Goal: Obtain resource: Download file/media

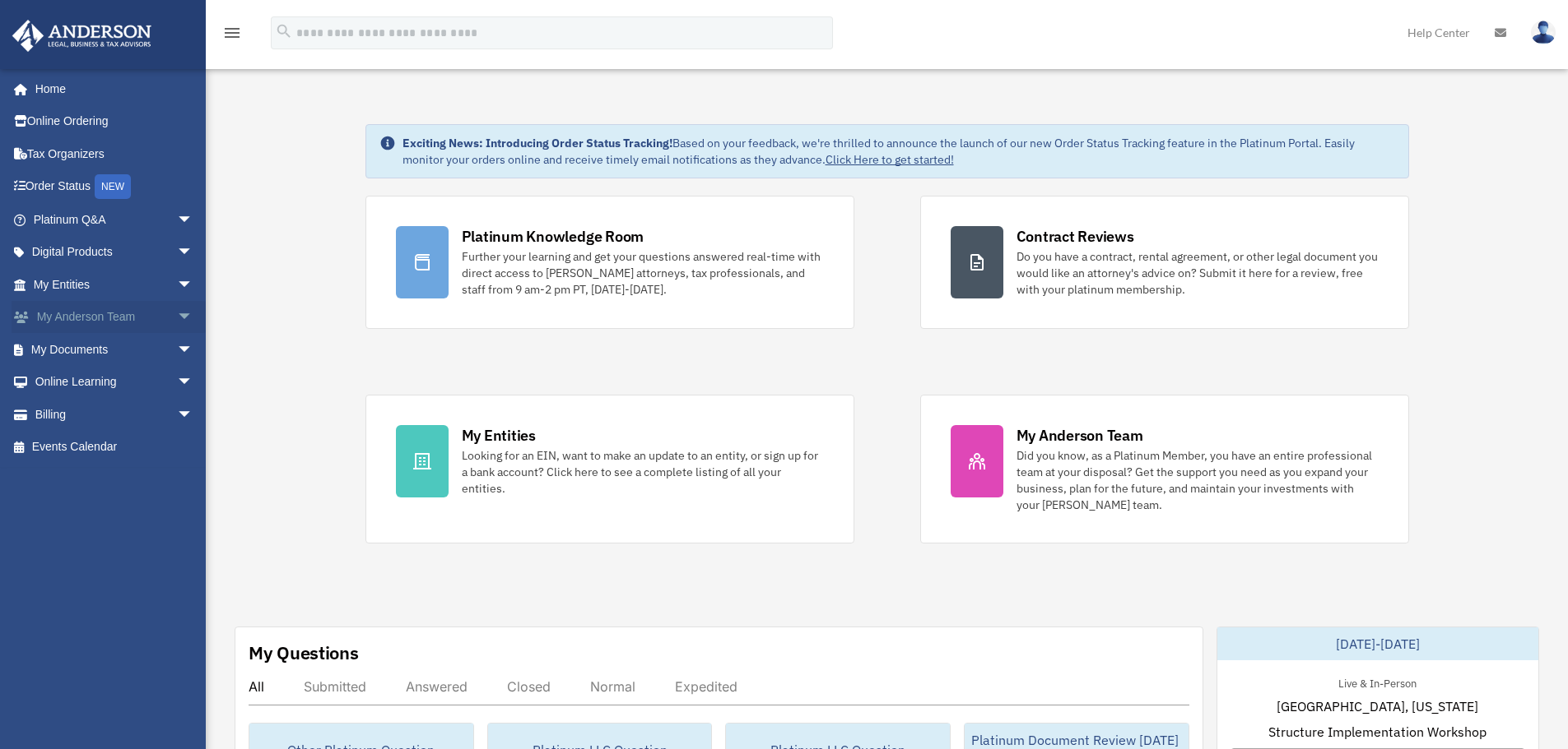
click at [177, 320] on span "arrow_drop_down" at bounding box center [193, 318] width 33 height 34
click at [177, 319] on span "arrow_drop_up" at bounding box center [193, 318] width 33 height 34
click at [177, 322] on span "arrow_drop_down" at bounding box center [193, 318] width 33 height 34
click at [177, 322] on span "arrow_drop_up" at bounding box center [193, 318] width 33 height 34
click at [177, 349] on span "arrow_drop_down" at bounding box center [193, 349] width 33 height 34
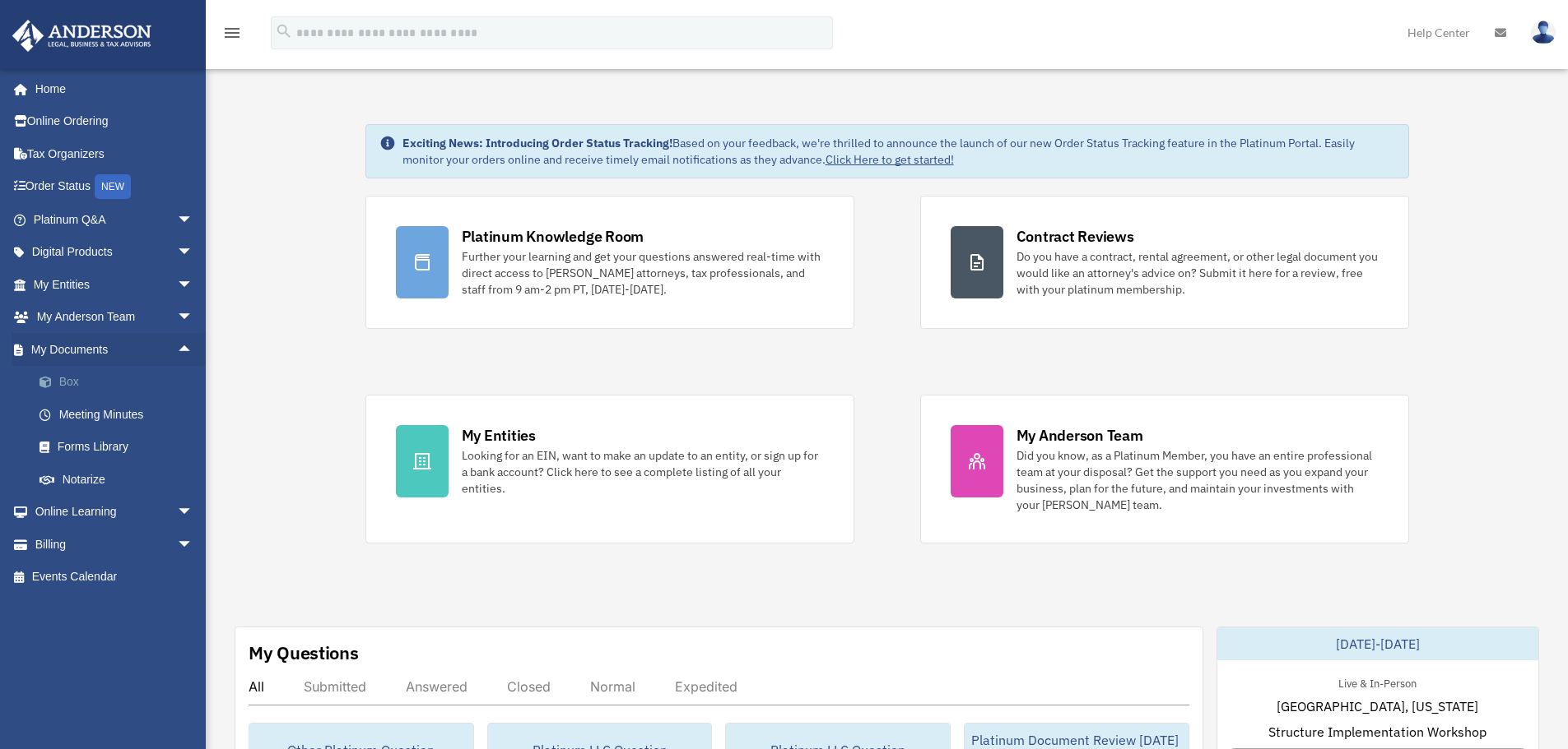
click at [65, 380] on link "Box" at bounding box center [120, 382] width 195 height 33
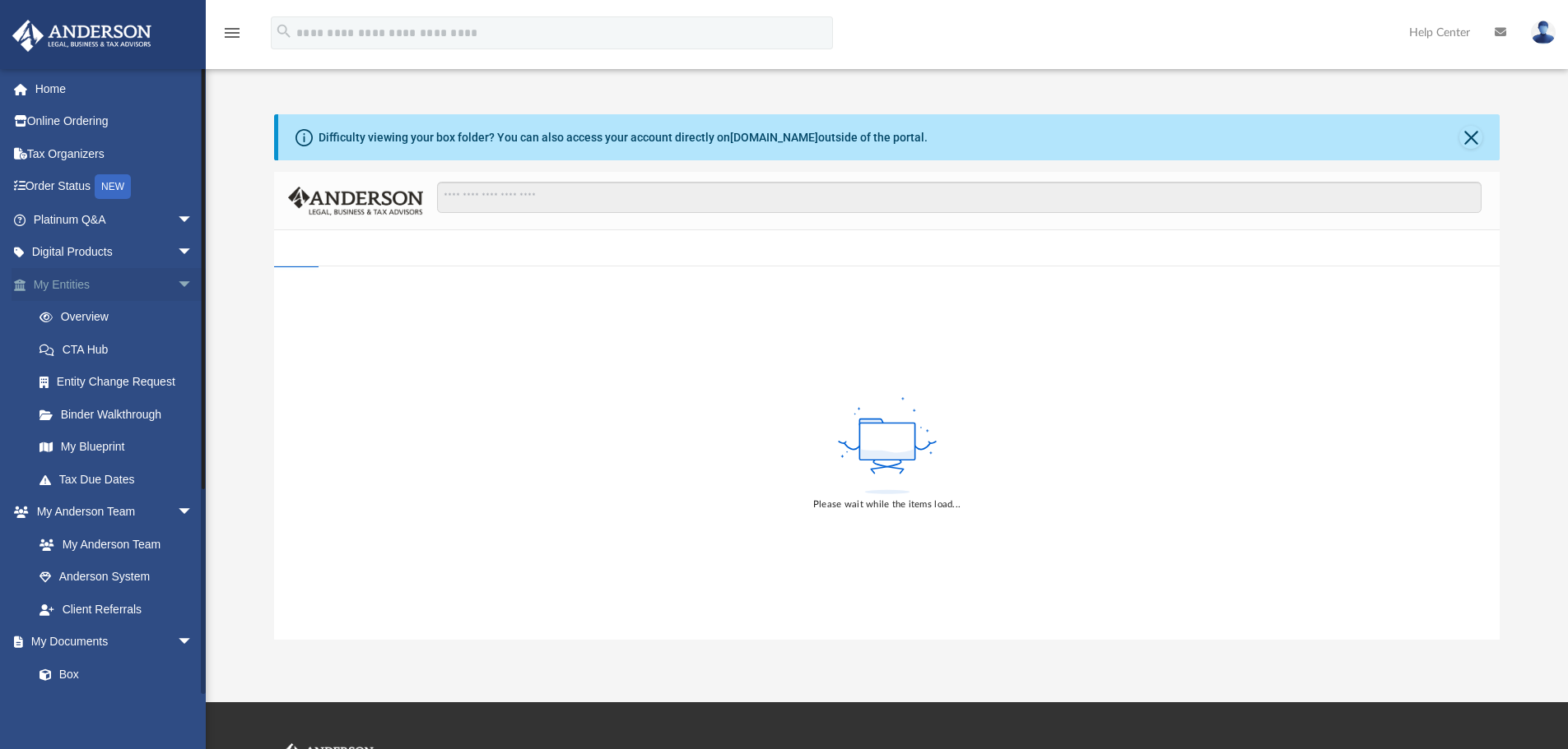
click at [177, 283] on span "arrow_drop_down" at bounding box center [193, 285] width 33 height 34
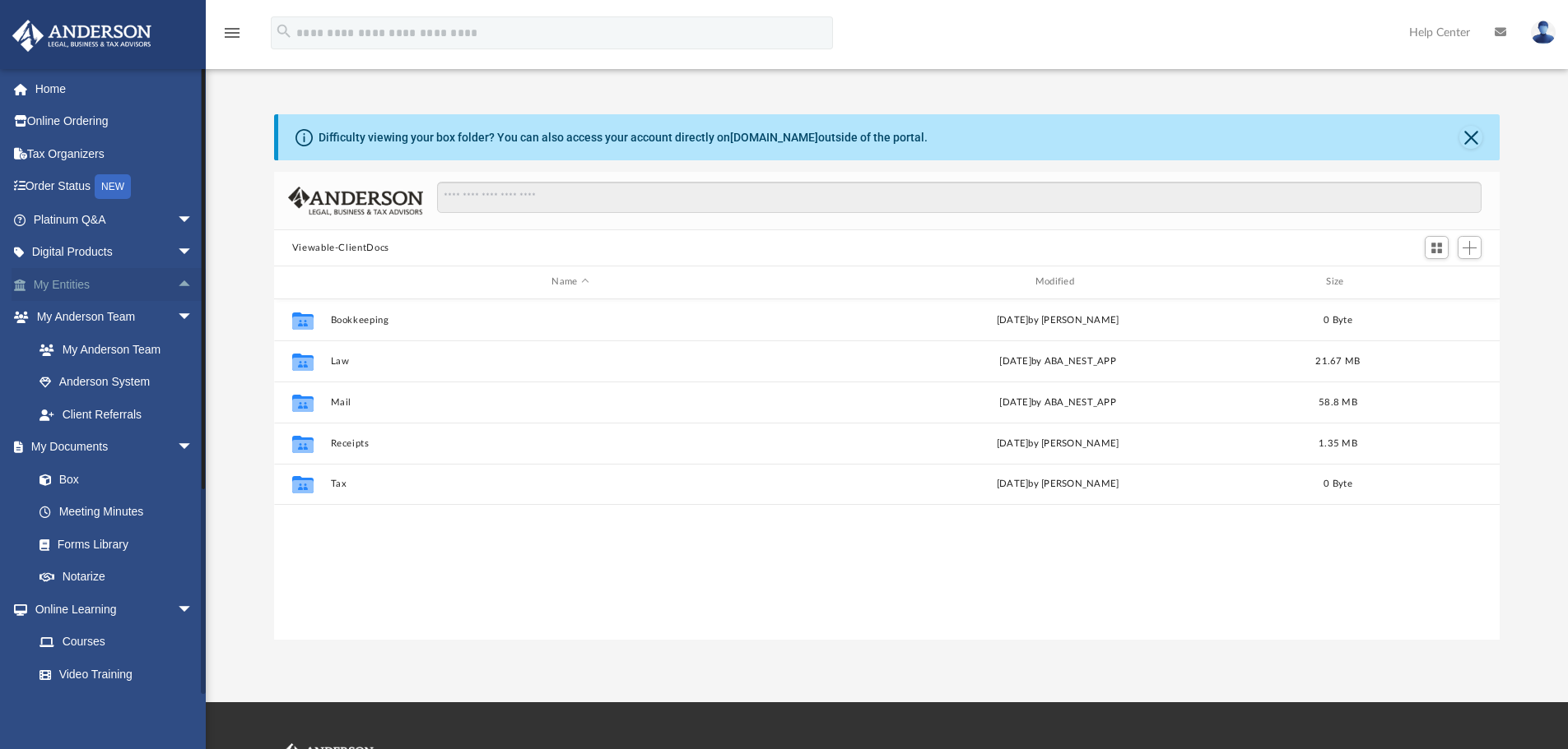
scroll to position [362, 1213]
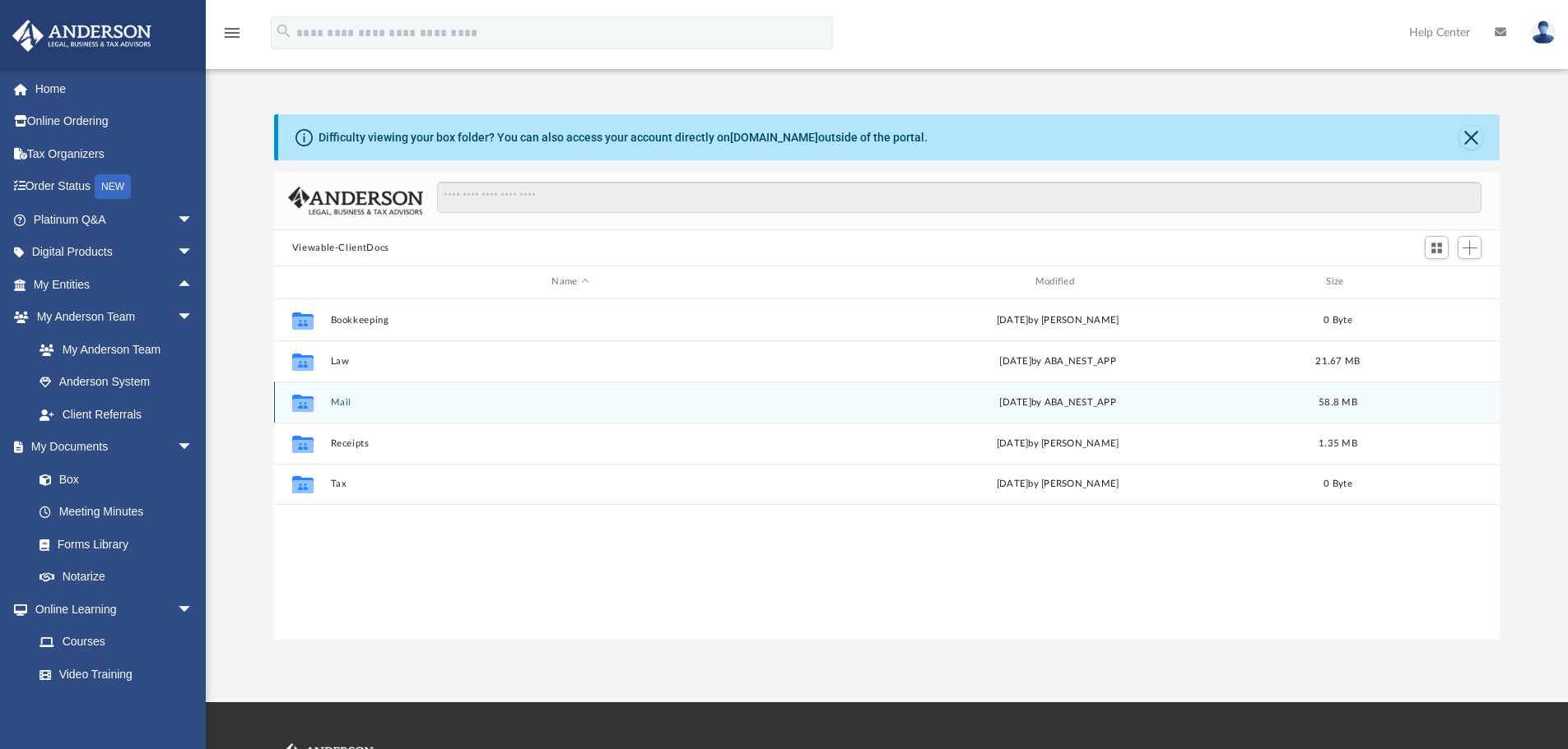
click at [339, 404] on button "Mail" at bounding box center [569, 402] width 480 height 11
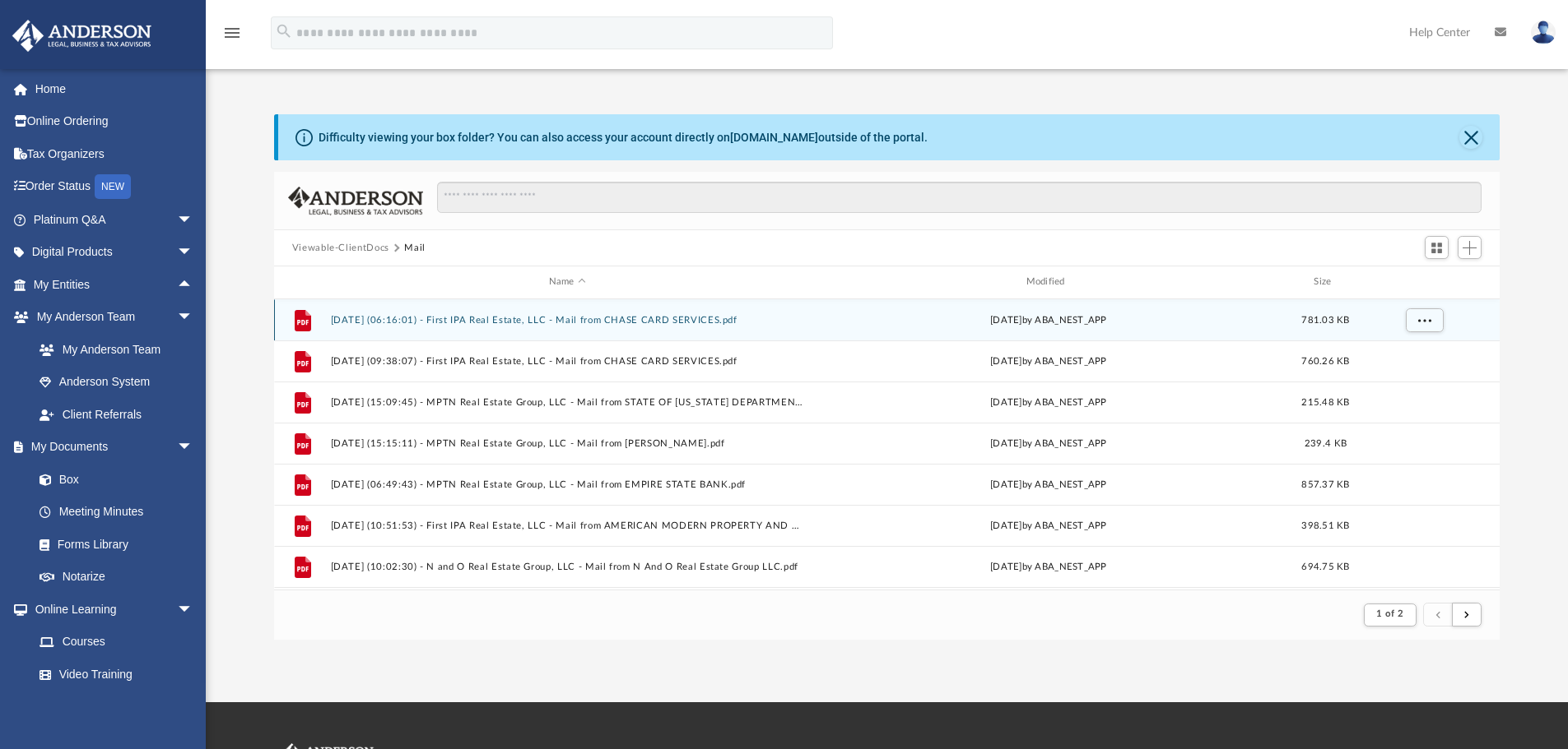
scroll to position [311, 1213]
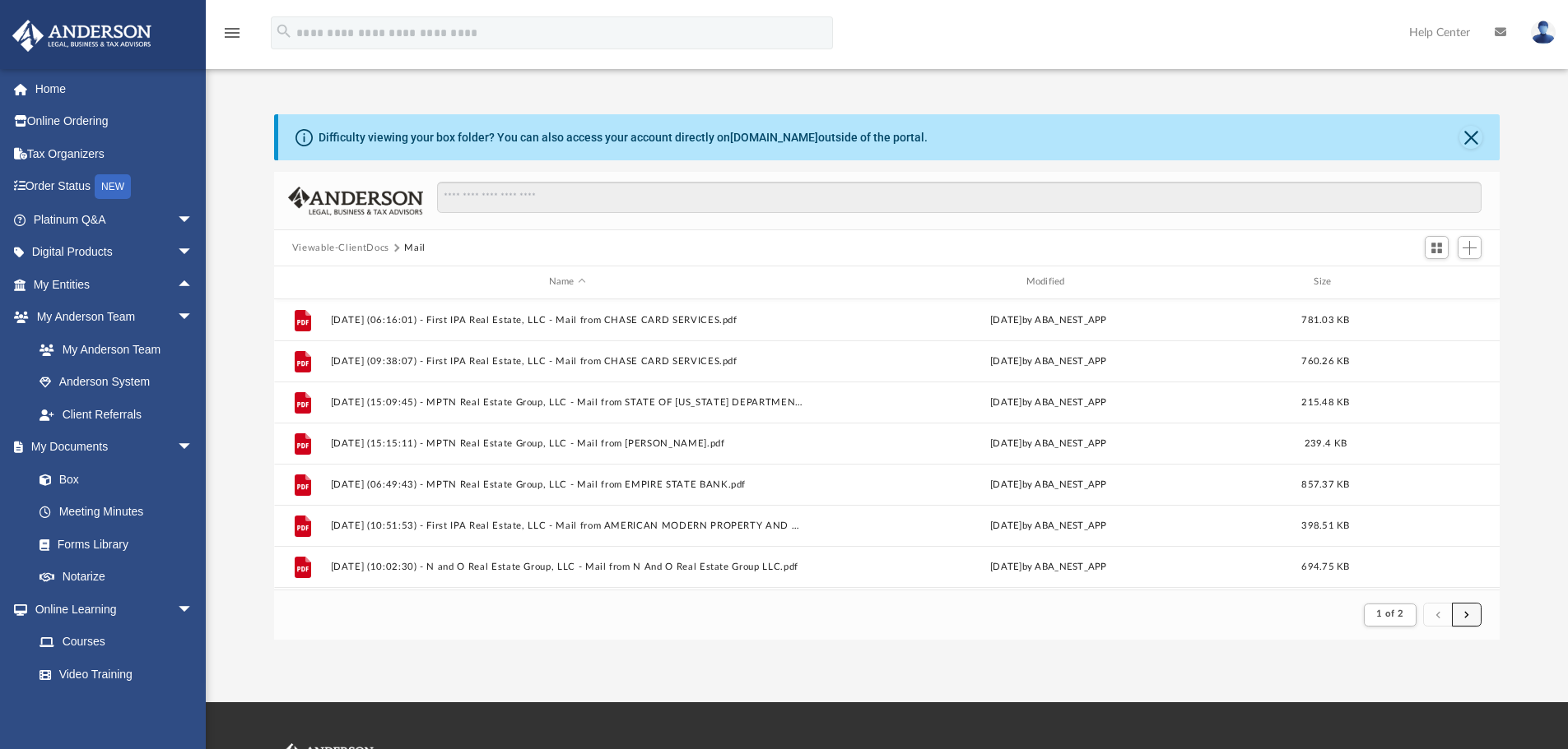
click at [1466, 608] on button "submit" at bounding box center [1466, 614] width 30 height 24
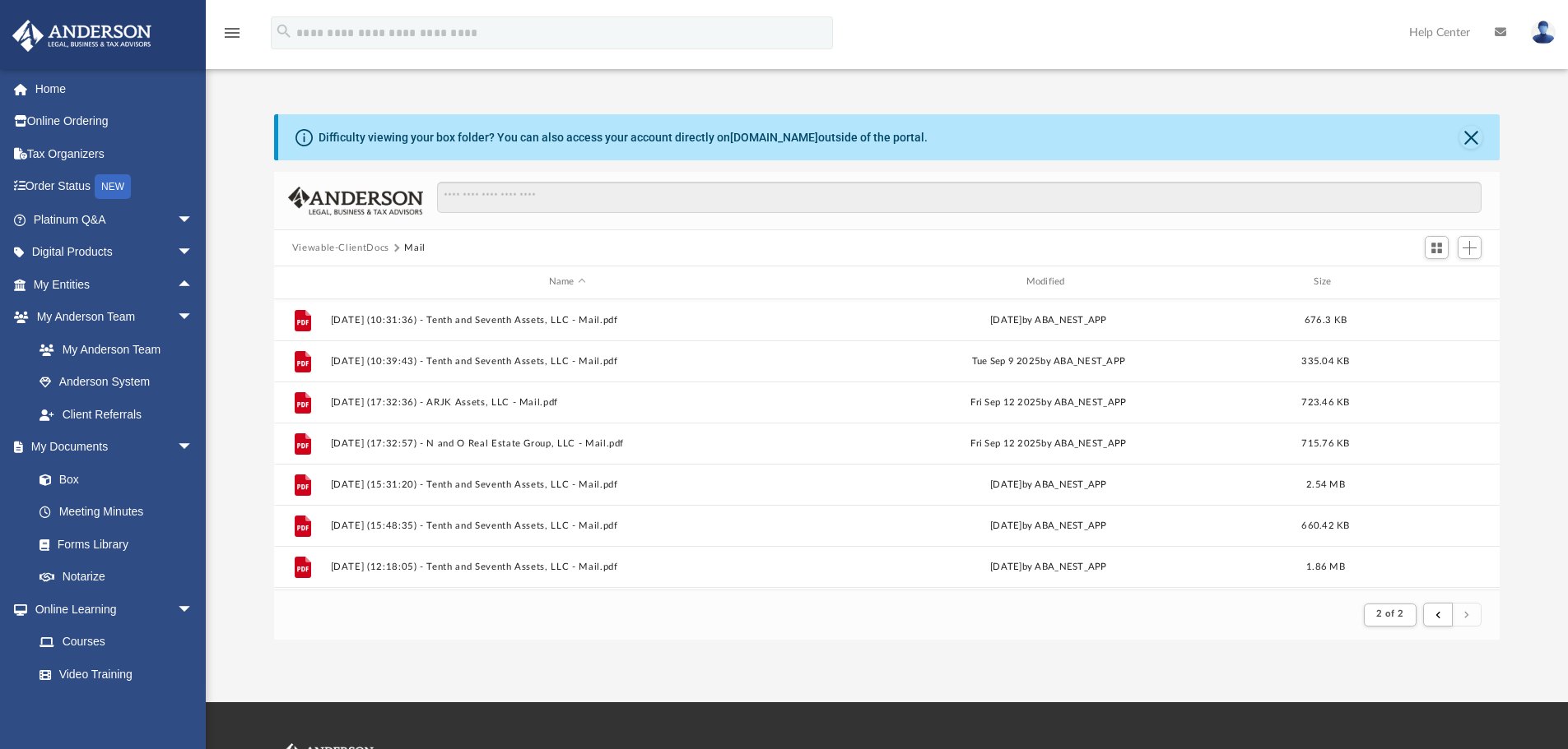
click at [1473, 616] on button "submit" at bounding box center [1466, 614] width 30 height 24
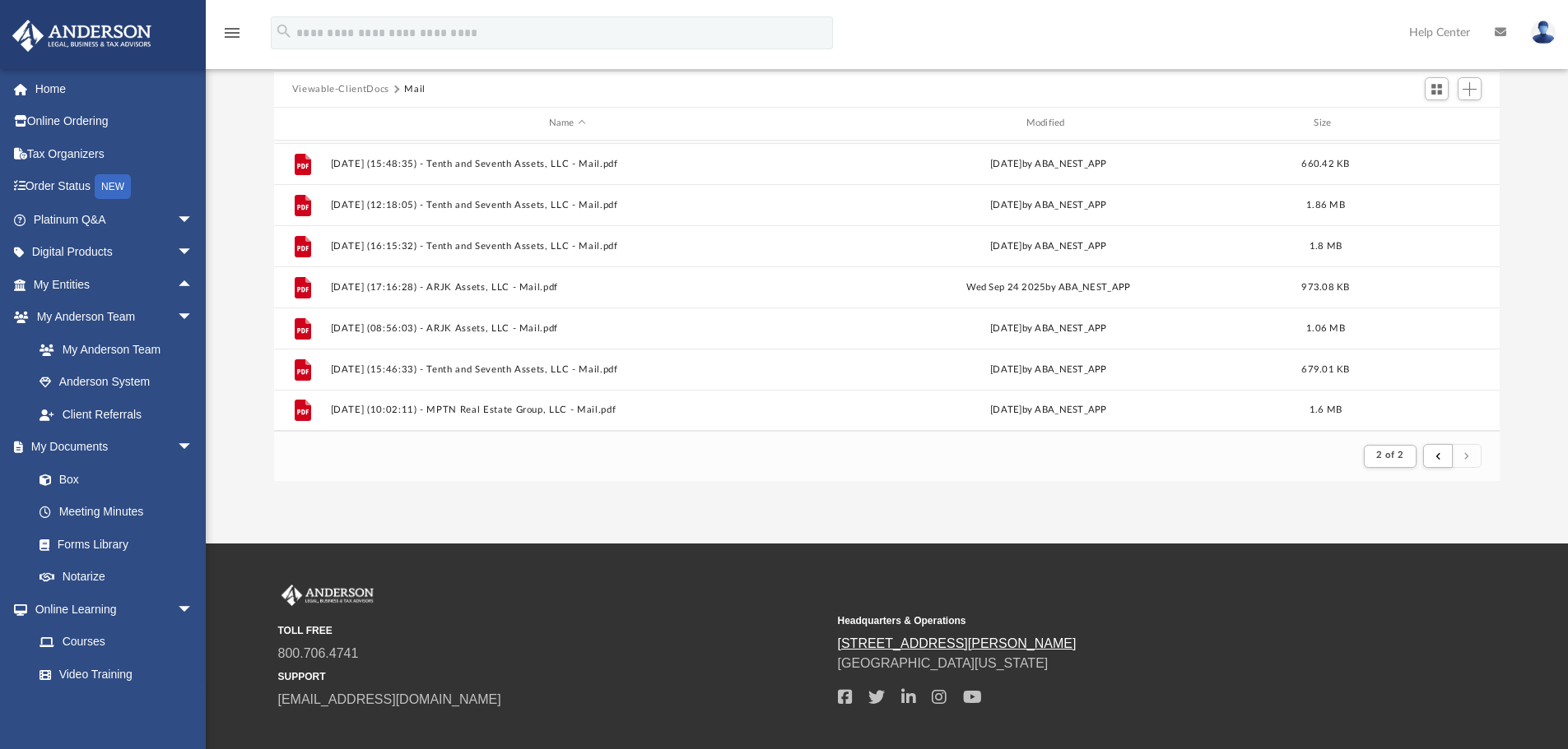
scroll to position [248, 0]
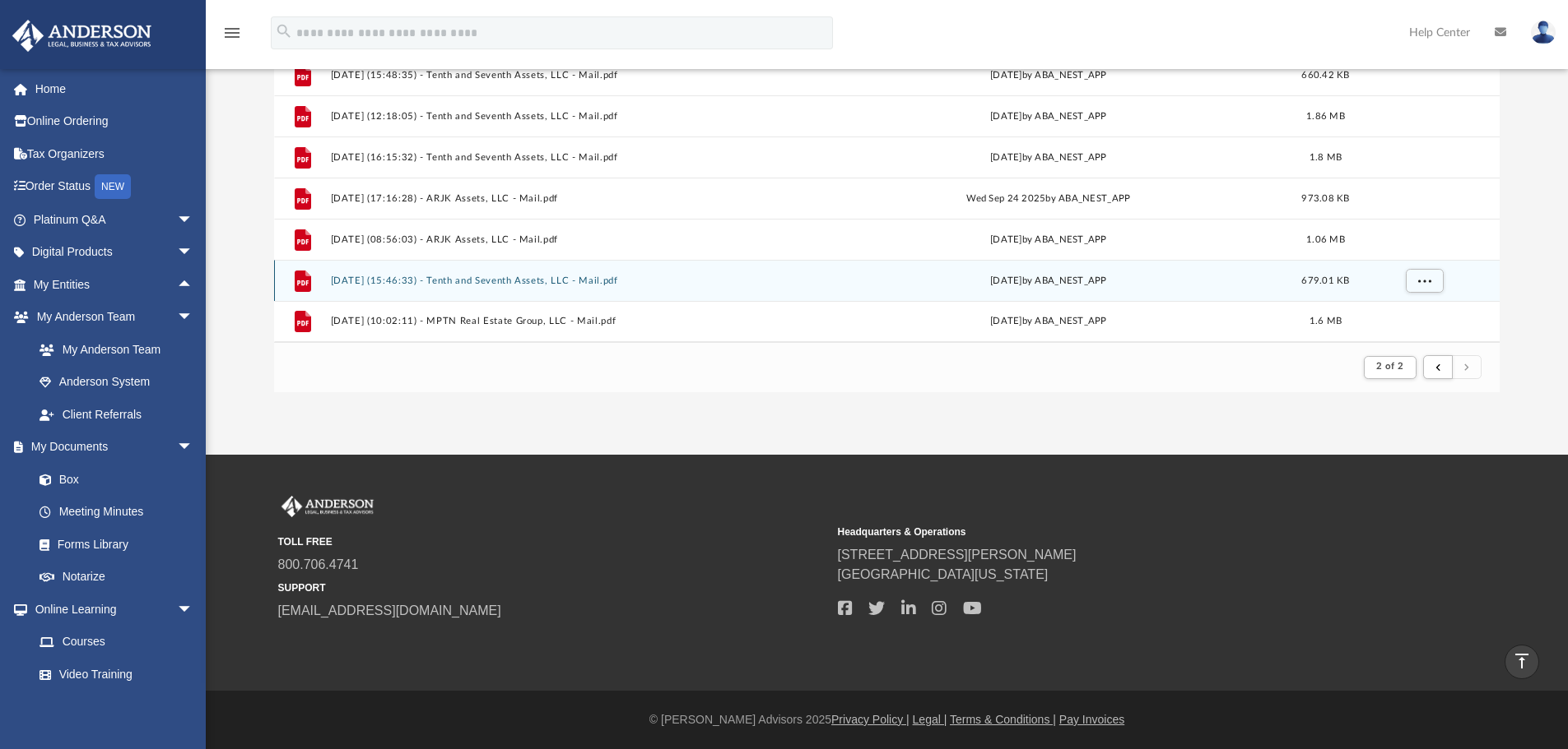
click at [474, 278] on button "[DATE] (15:46:33) - Tenth and Seventh Assets, LLC - Mail.pdf" at bounding box center [566, 281] width 474 height 11
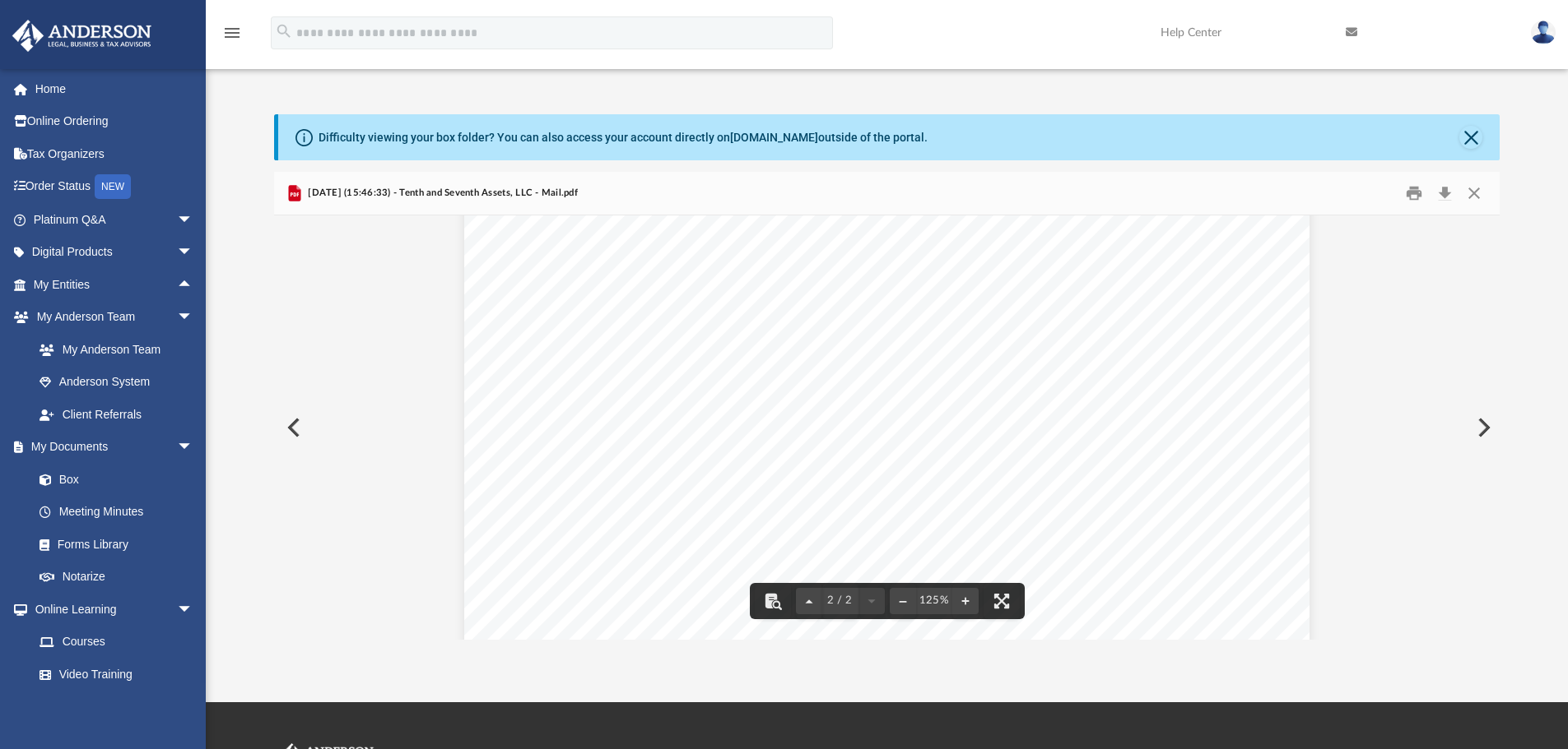
scroll to position [1727, 0]
click at [1461, 140] on button "Close" at bounding box center [1470, 137] width 23 height 23
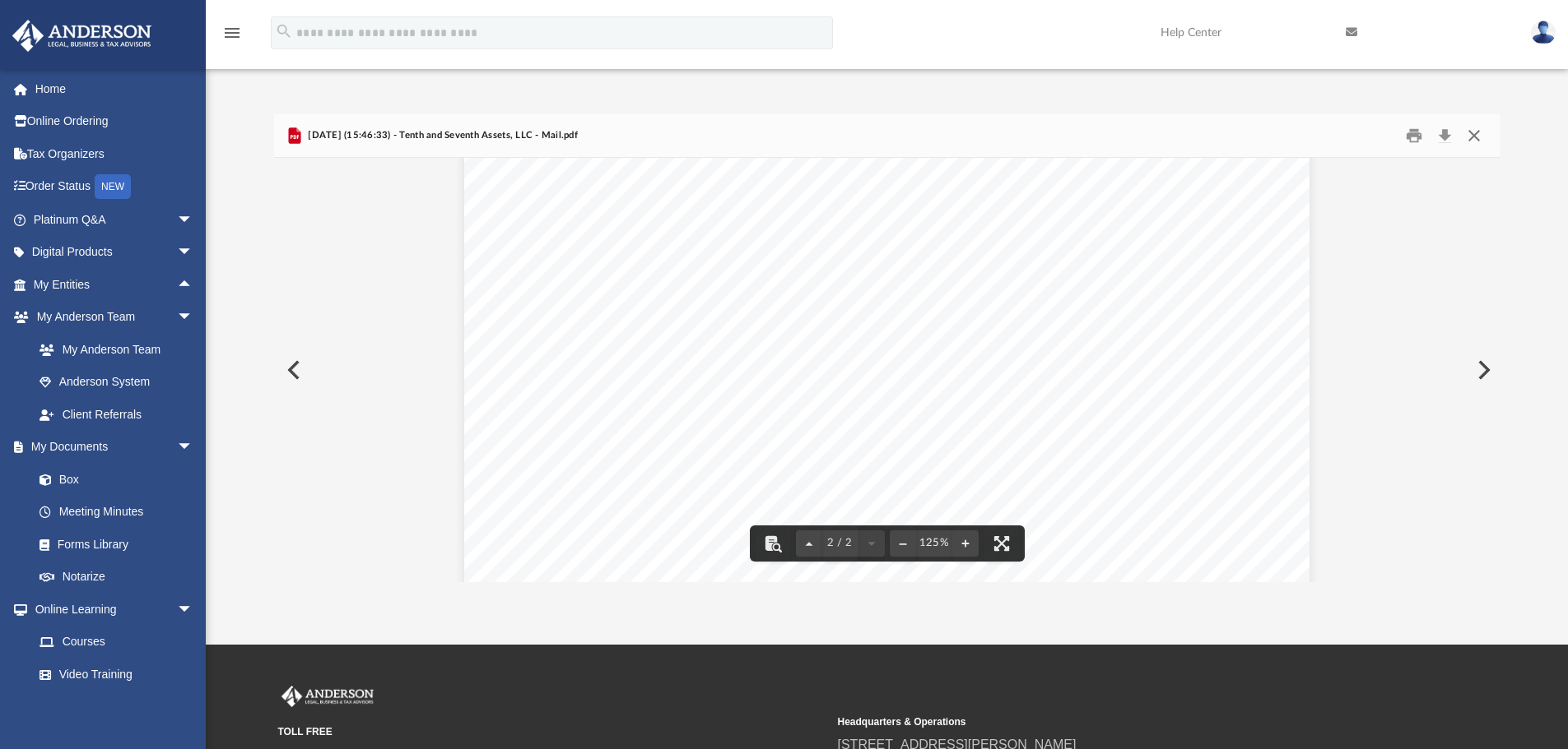
click at [1476, 139] on button "Close" at bounding box center [1473, 137] width 30 height 25
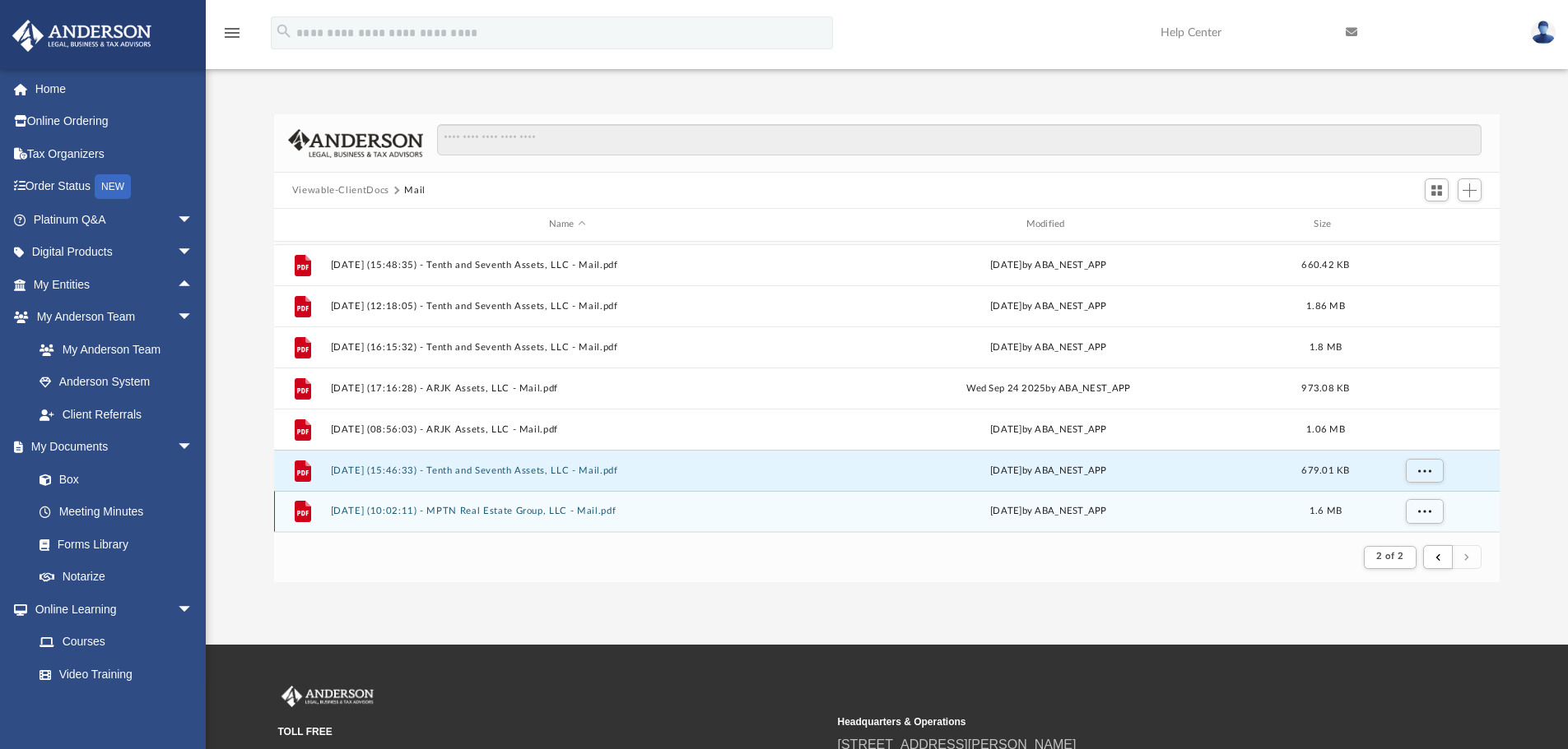
click at [442, 513] on button "[DATE] (10:02:11) - MPTN Real Estate Group, LLC - Mail.pdf" at bounding box center [566, 511] width 474 height 11
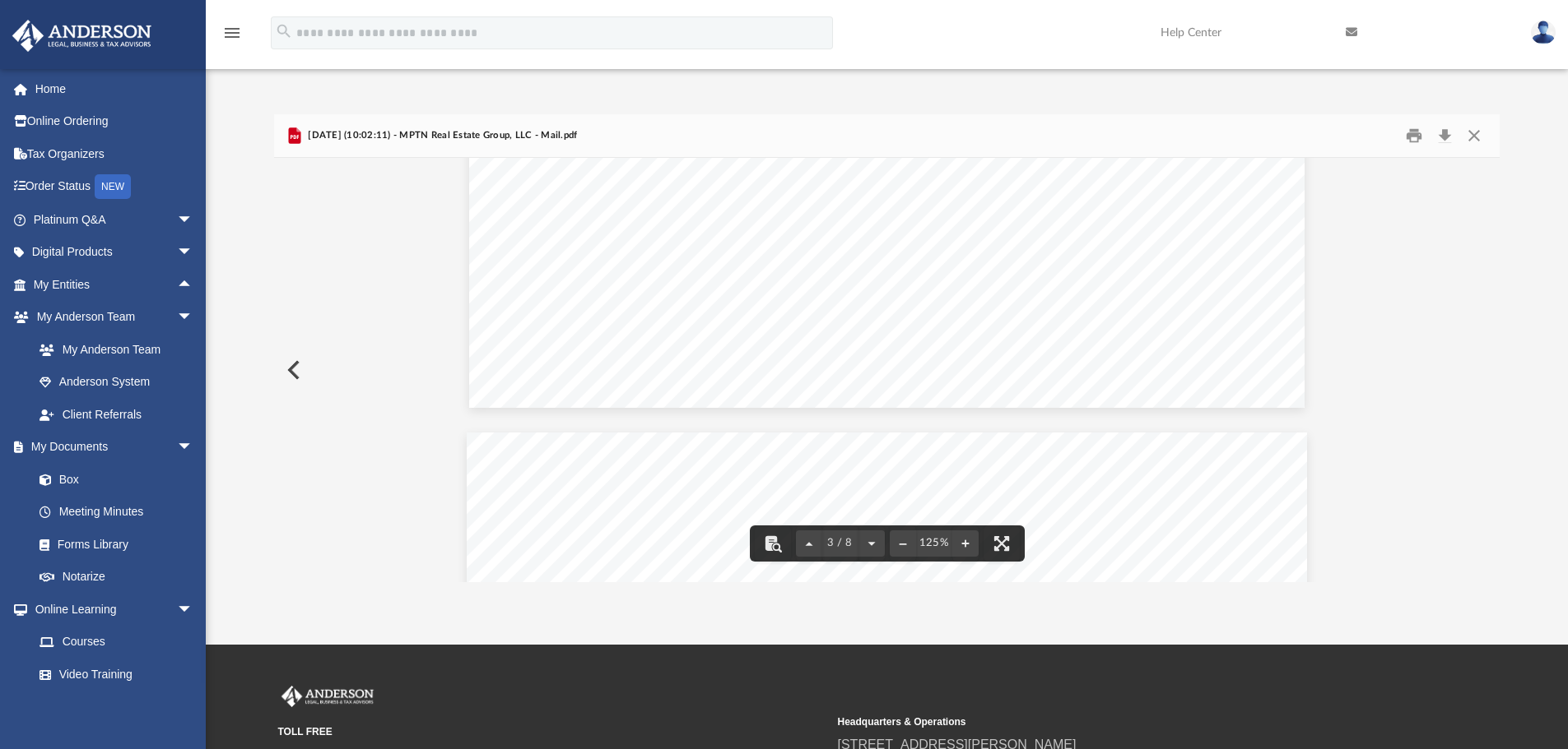
scroll to position [2879, 0]
click at [1408, 138] on button "Print" at bounding box center [1414, 137] width 33 height 25
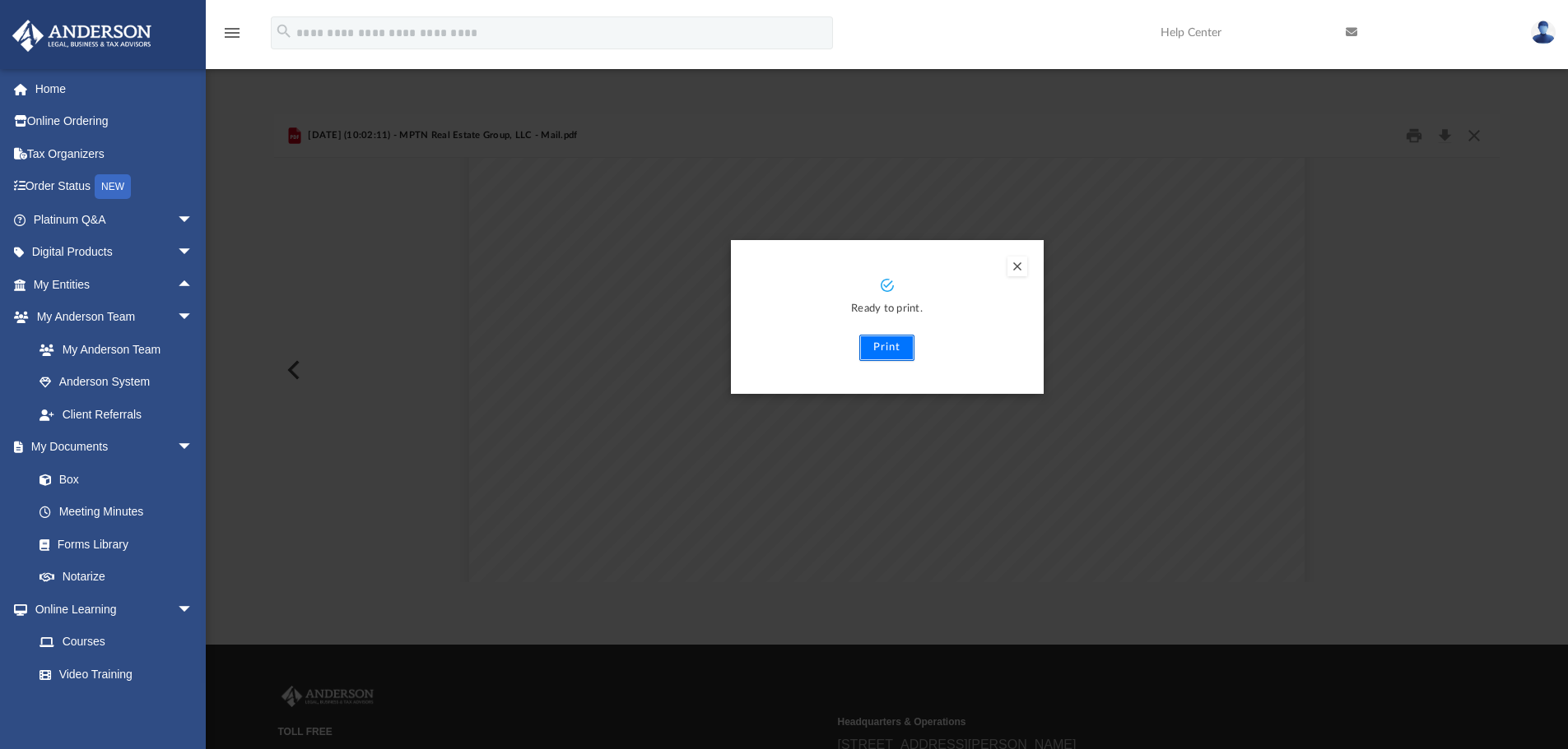
click at [896, 347] on button "Print" at bounding box center [886, 348] width 56 height 26
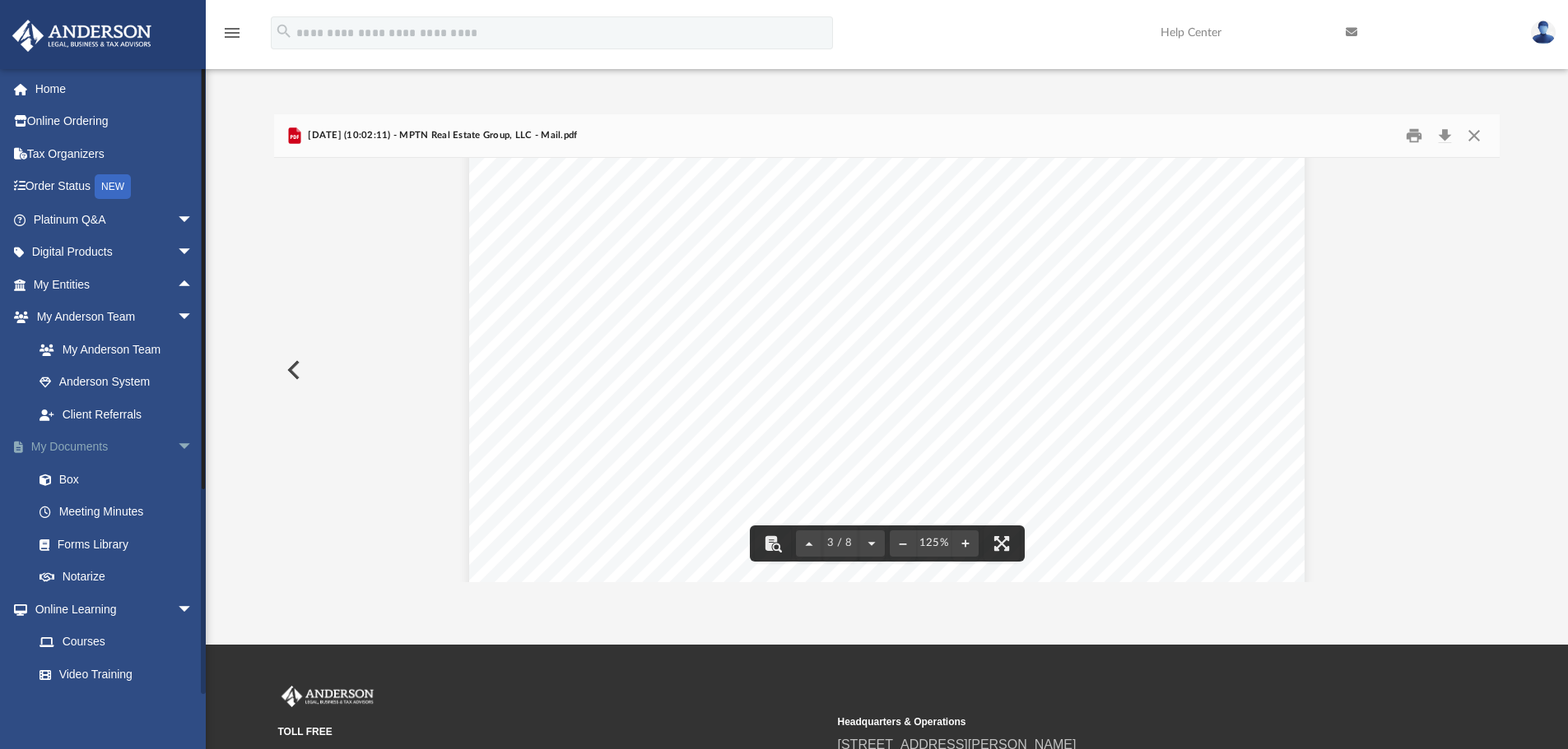
click at [177, 451] on span "arrow_drop_down" at bounding box center [193, 448] width 33 height 34
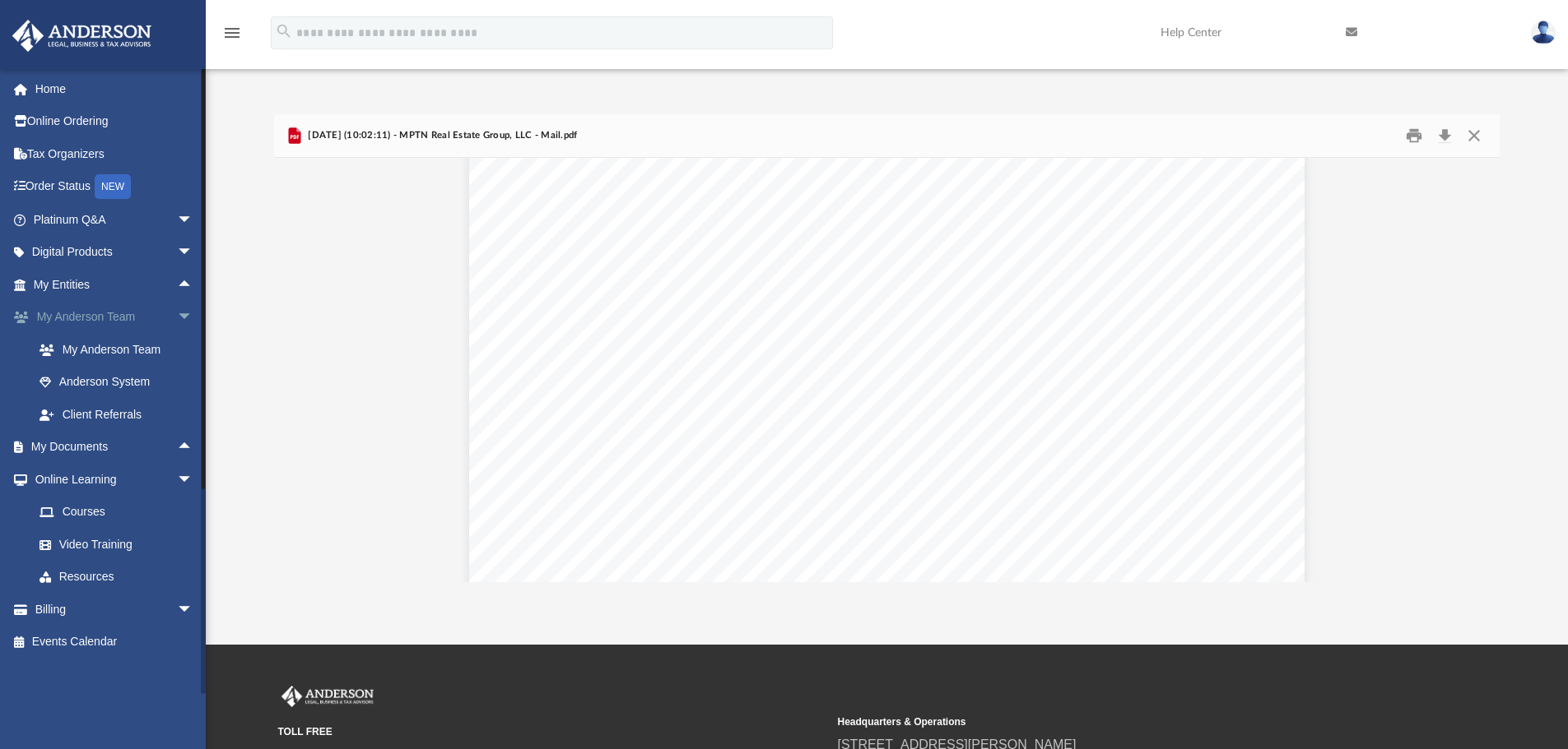
click at [177, 322] on span "arrow_drop_down" at bounding box center [193, 318] width 33 height 34
click at [177, 377] on span "arrow_drop_down" at bounding box center [193, 382] width 33 height 34
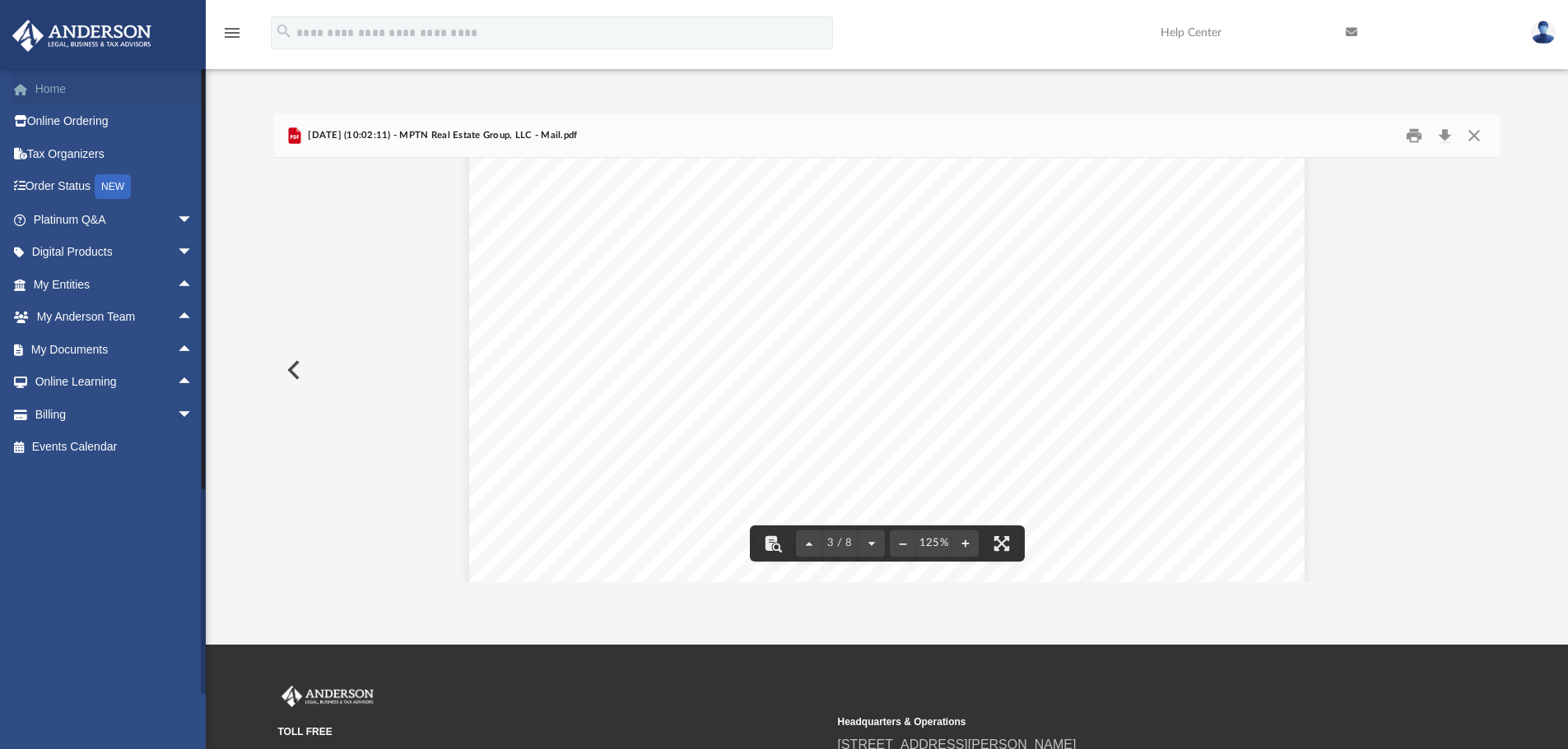
click at [62, 80] on link "Home" at bounding box center [115, 89] width 207 height 33
